Goal: Task Accomplishment & Management: Use online tool/utility

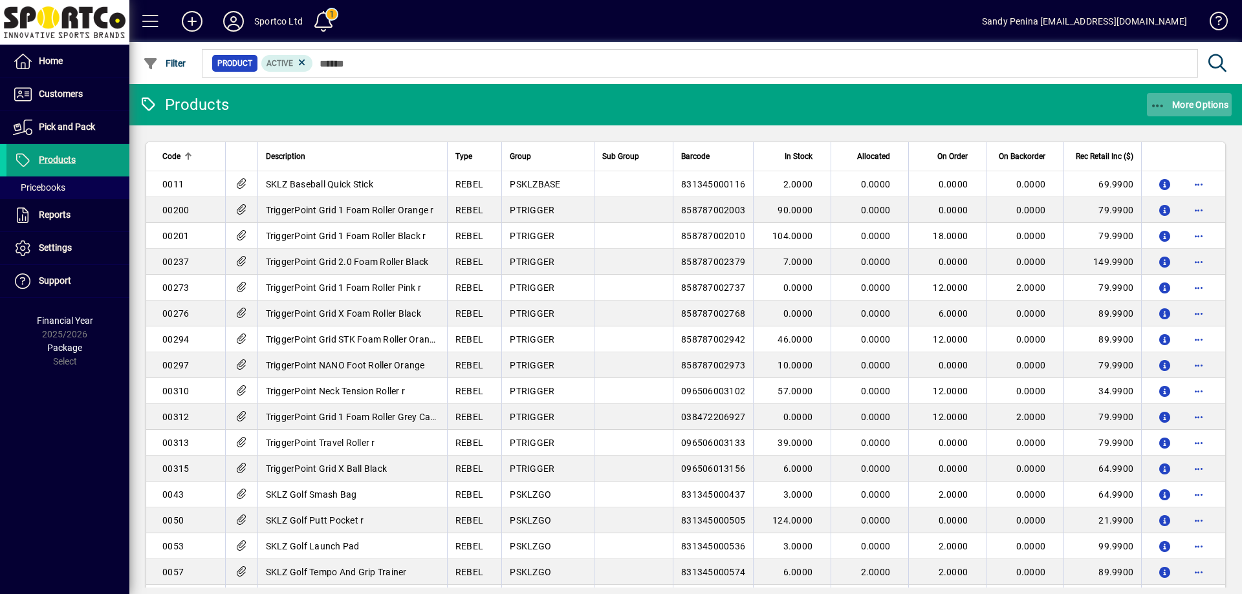
click at [1168, 110] on span "button" at bounding box center [1189, 104] width 85 height 31
click at [1144, 139] on span "Product Status" at bounding box center [1177, 133] width 109 height 16
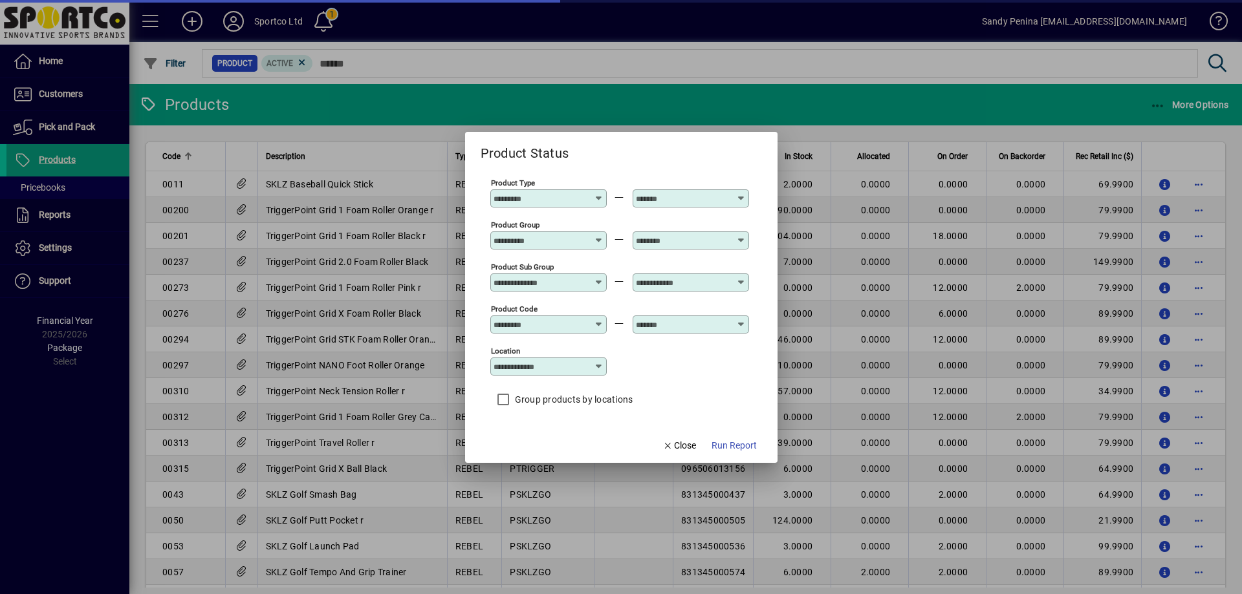
click at [560, 242] on input "Product Group" at bounding box center [541, 240] width 94 height 10
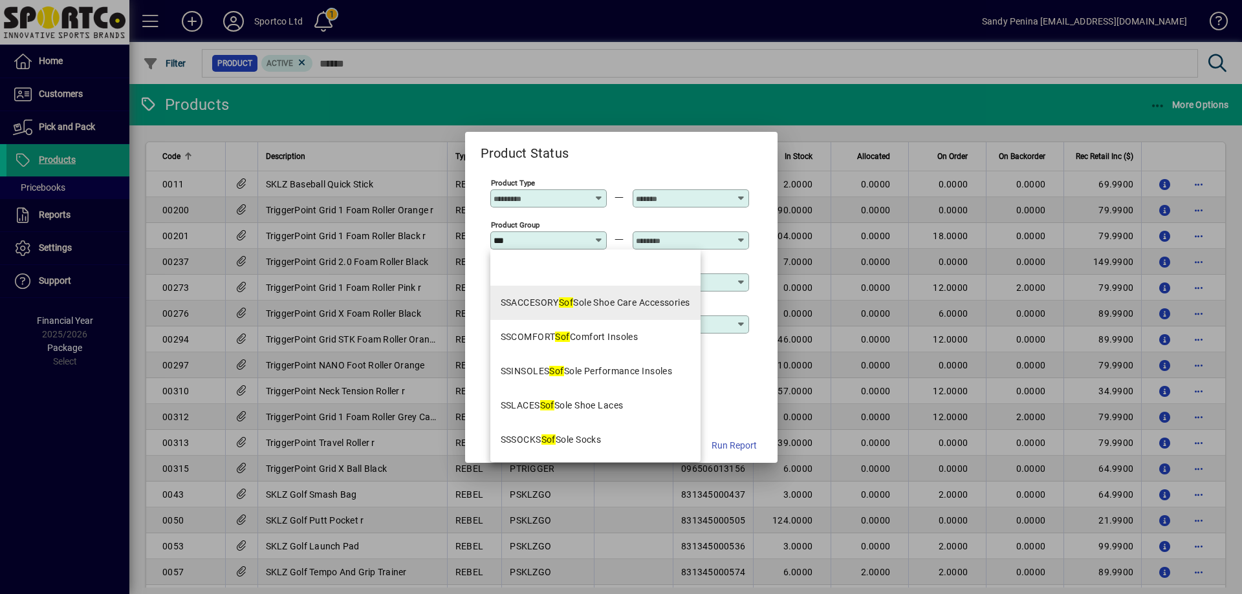
click at [577, 308] on div "SSACCESORY Sof Sole Shoe Care Accessories" at bounding box center [596, 303] width 190 height 14
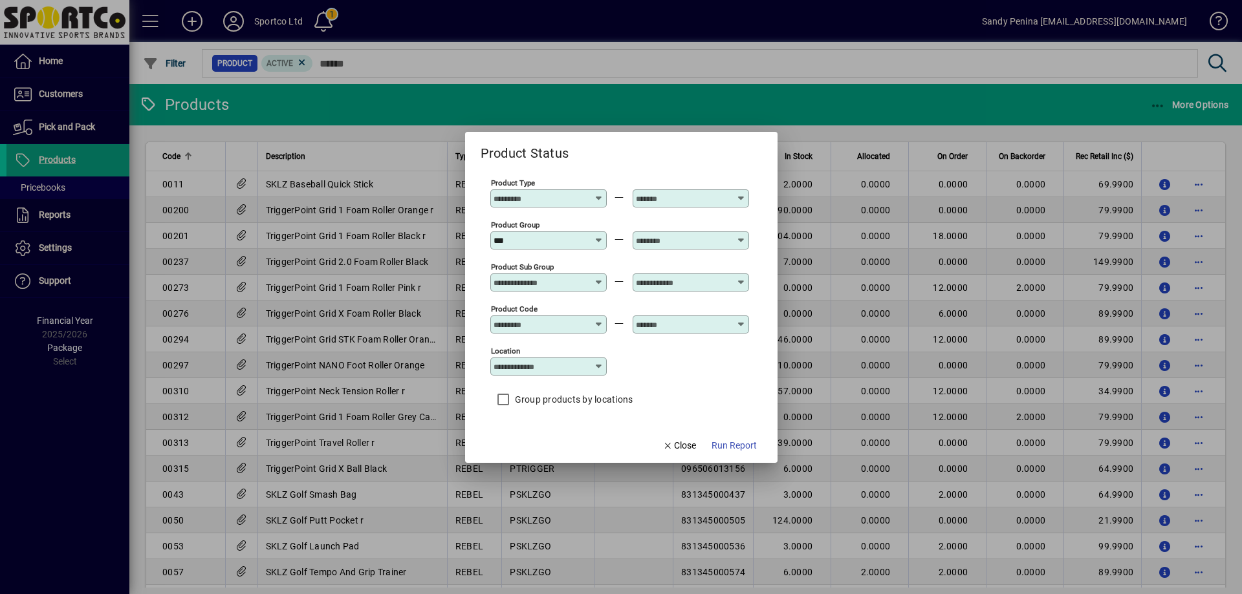
type input "**********"
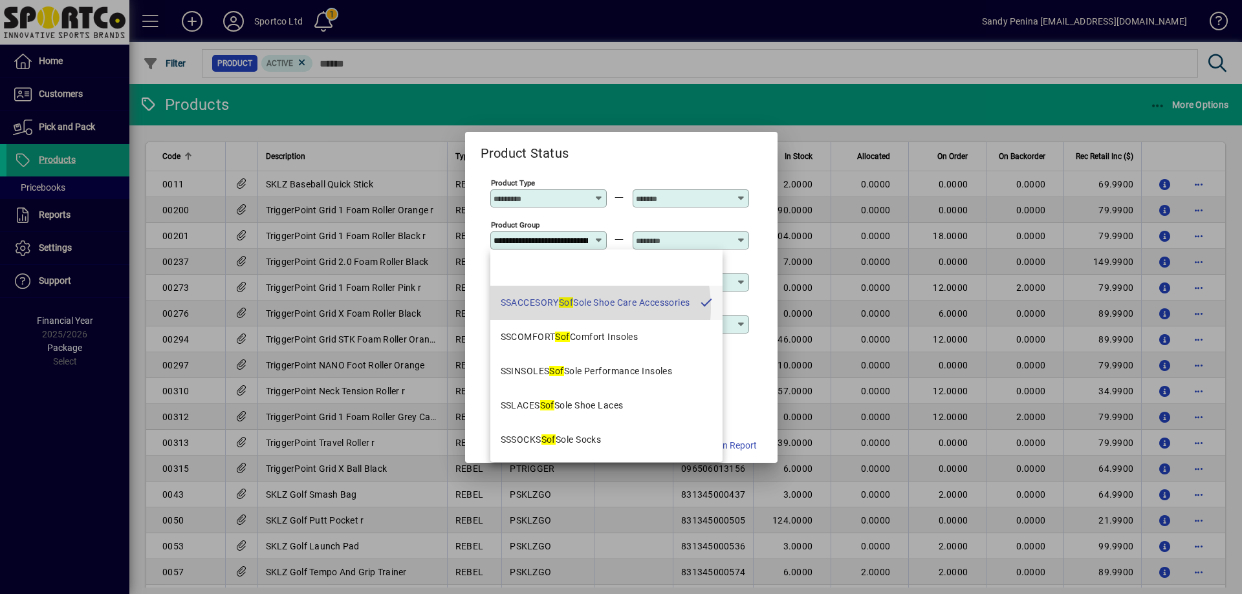
scroll to position [0, 100]
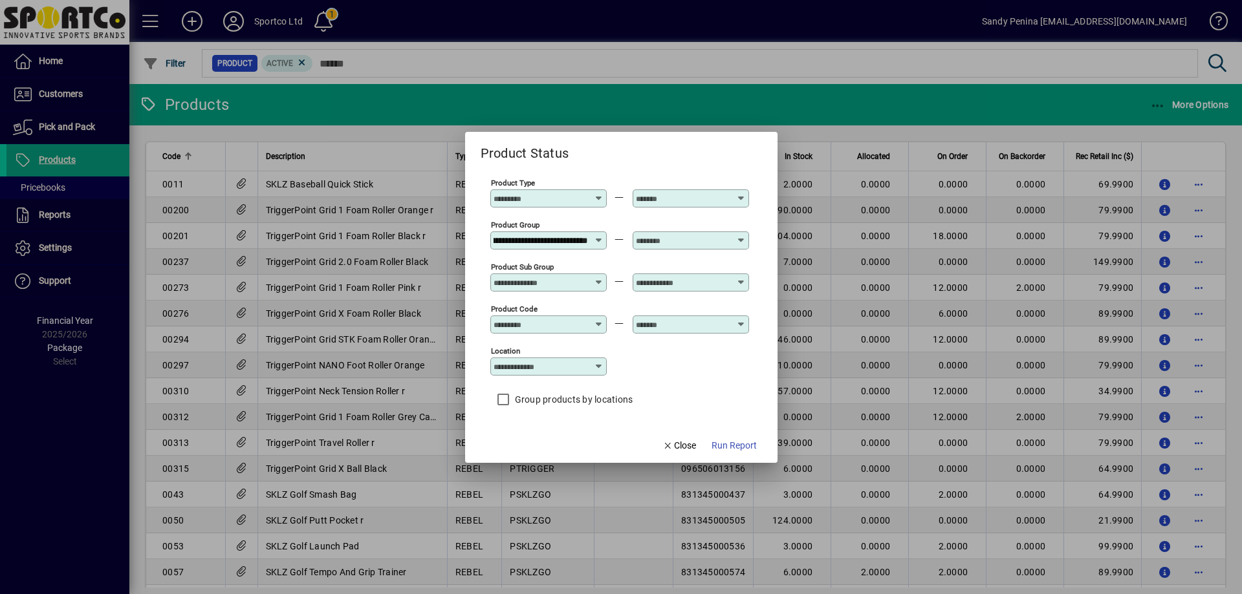
click at [697, 239] on input "text" at bounding box center [683, 240] width 94 height 10
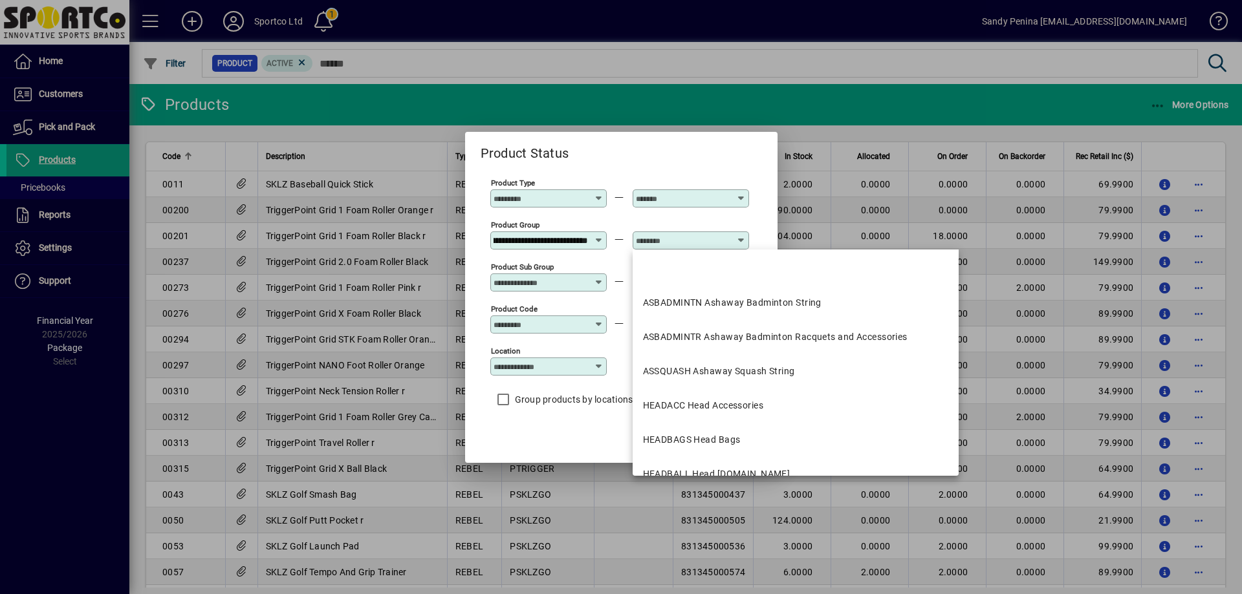
scroll to position [0, 0]
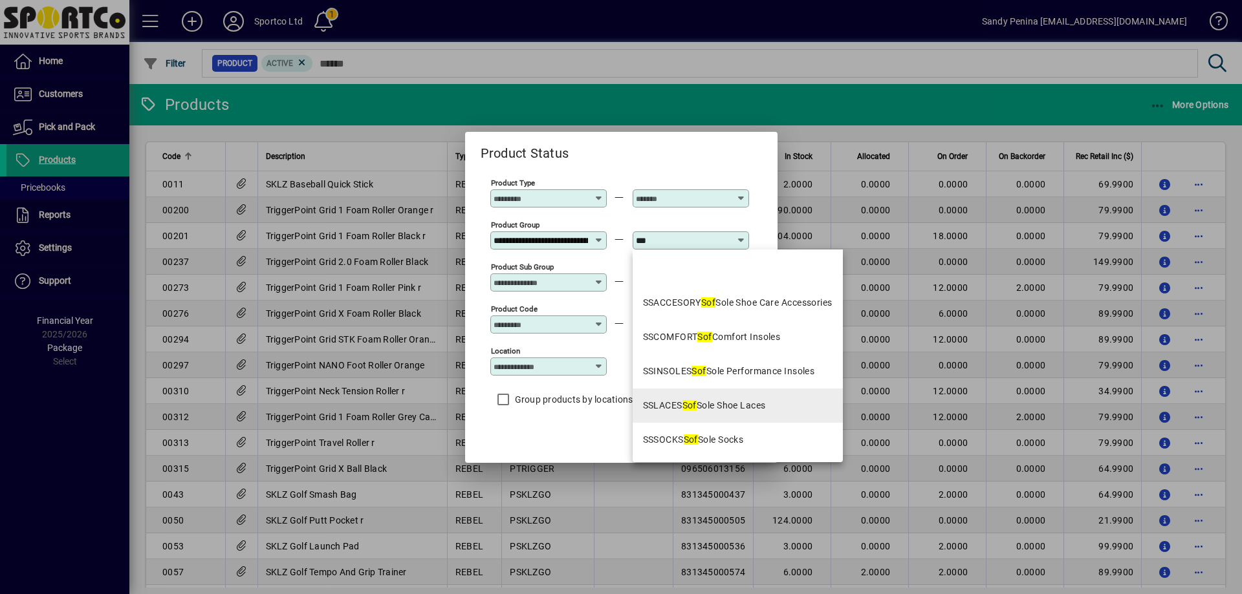
click at [770, 414] on mat-option "SSLACES Sof Sole Shoe Laces" at bounding box center [738, 406] width 210 height 34
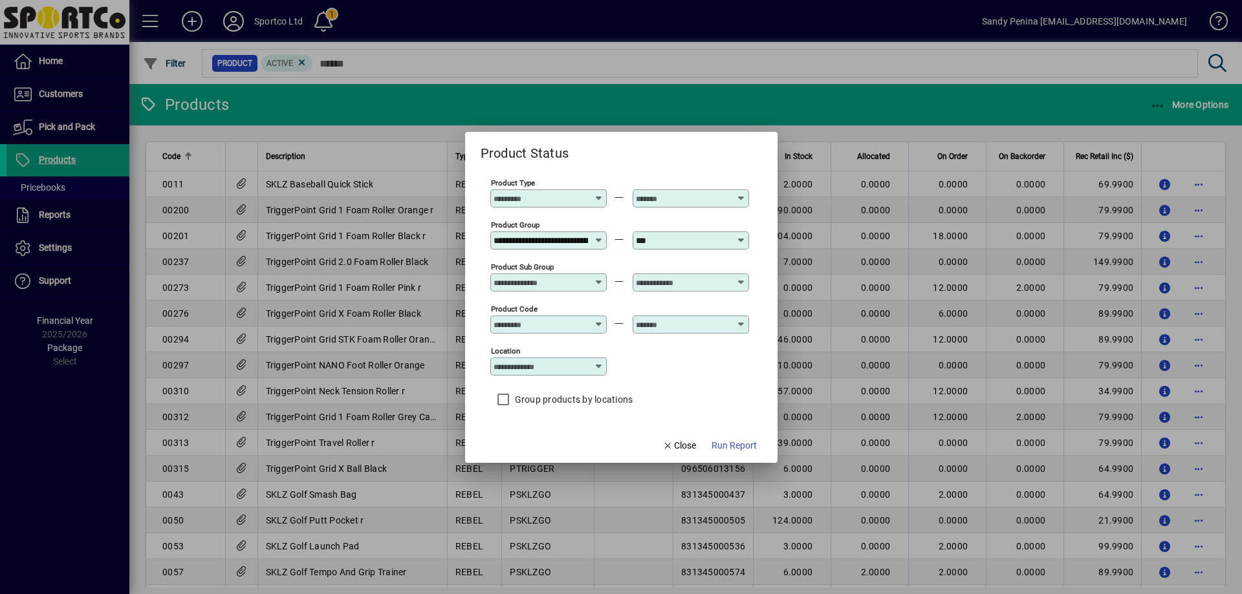
type input "**********"
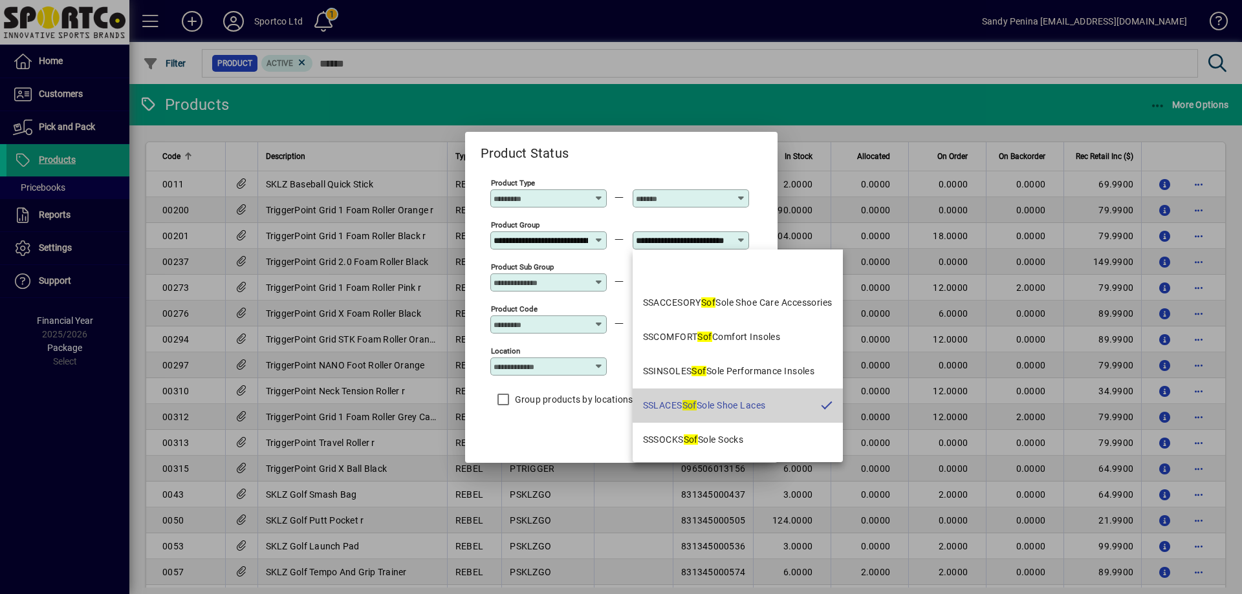
scroll to position [0, 33]
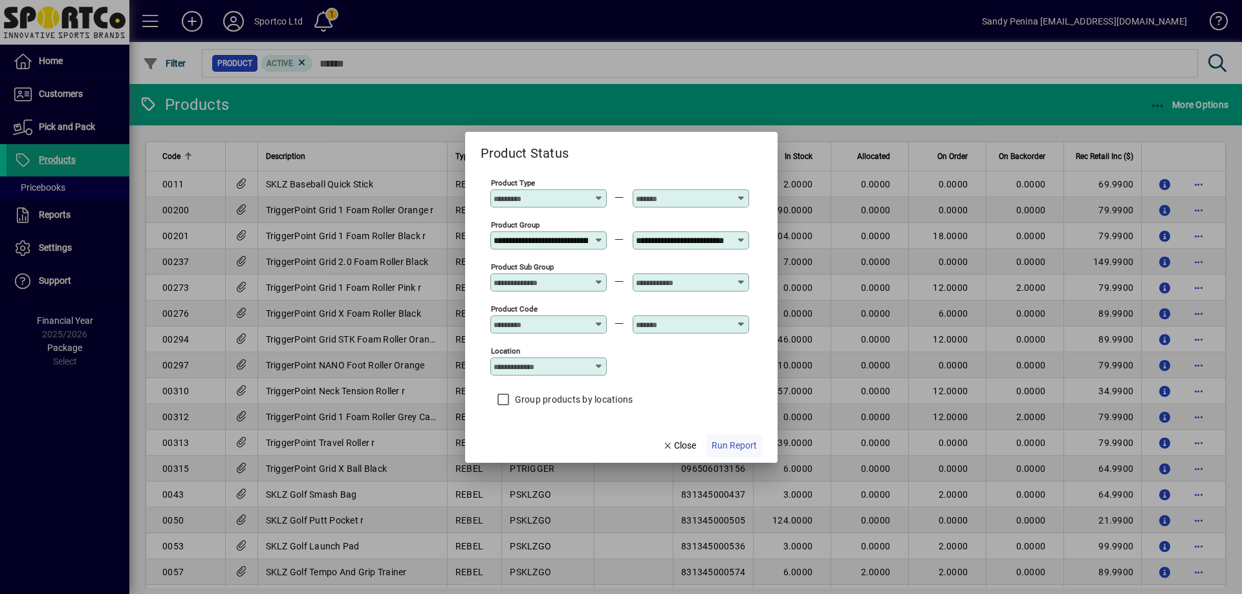
click at [739, 457] on span "button" at bounding box center [734, 446] width 56 height 31
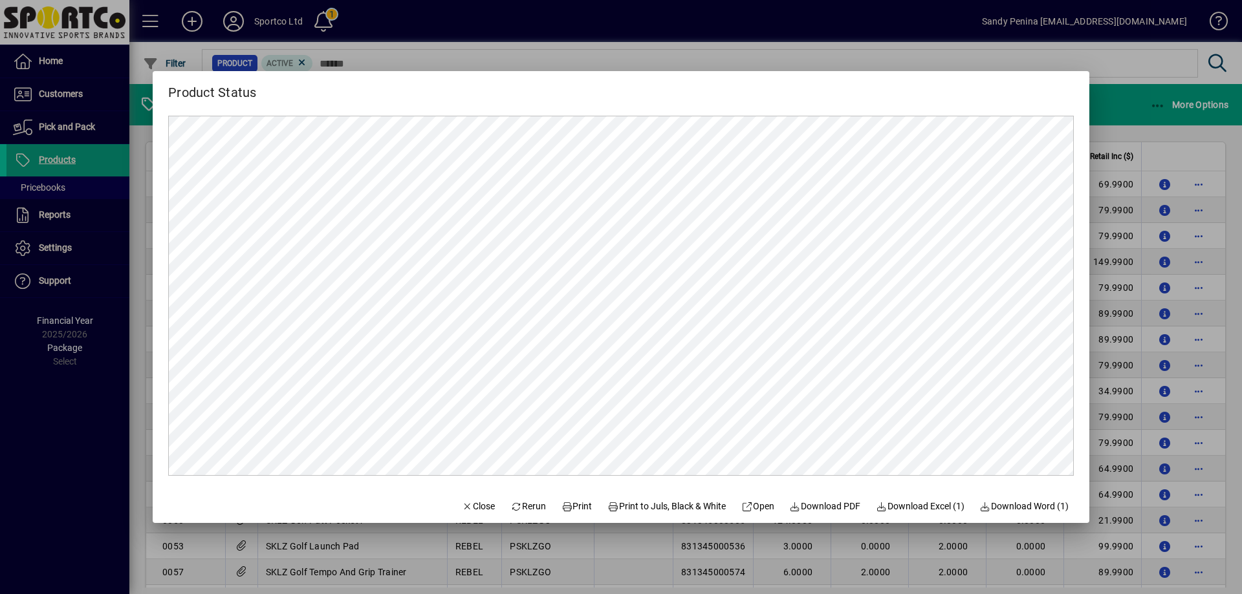
scroll to position [0, 0]
click at [583, 503] on span at bounding box center [576, 506] width 41 height 31
click at [479, 508] on span "Close" at bounding box center [479, 507] width 34 height 14
